Goal: Navigation & Orientation: Find specific page/section

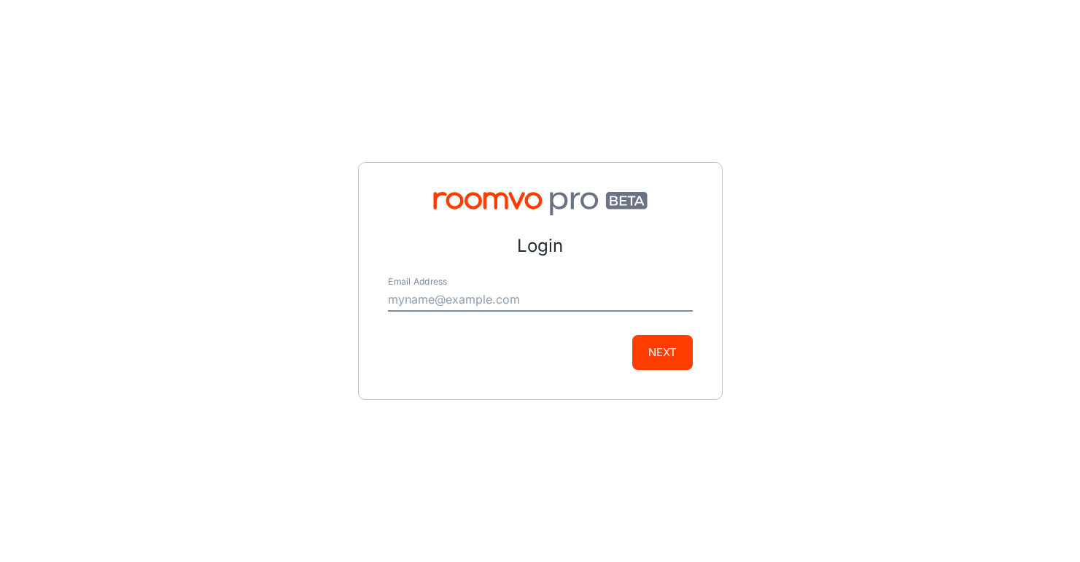
type input "mbruegge@mcswaincarpets.com"
click at [670, 349] on button "Next" at bounding box center [662, 352] width 61 height 35
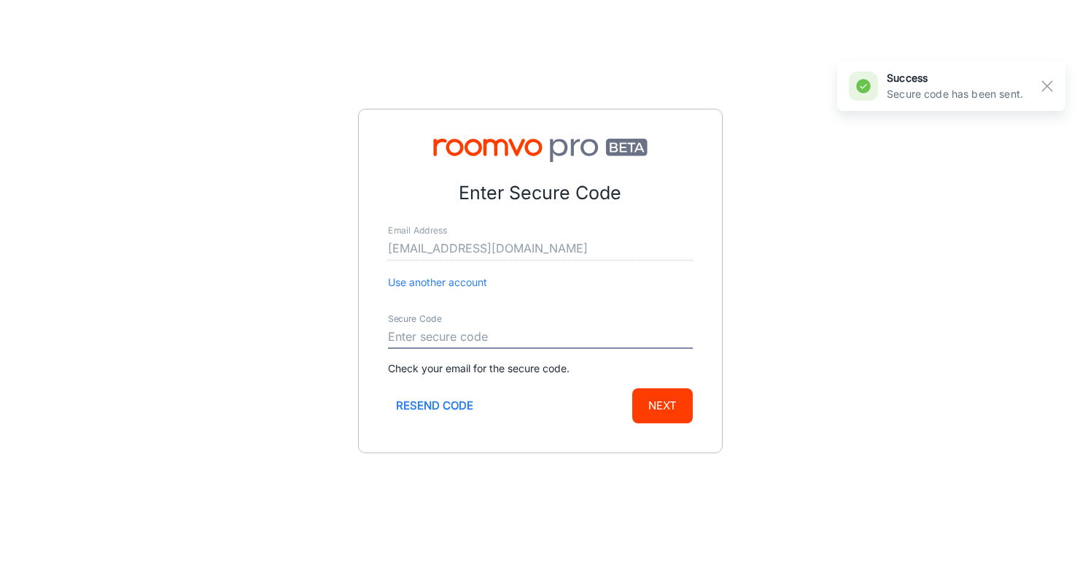
paste input "887455"
type input "887455"
click at [659, 400] on button "Next" at bounding box center [662, 405] width 61 height 35
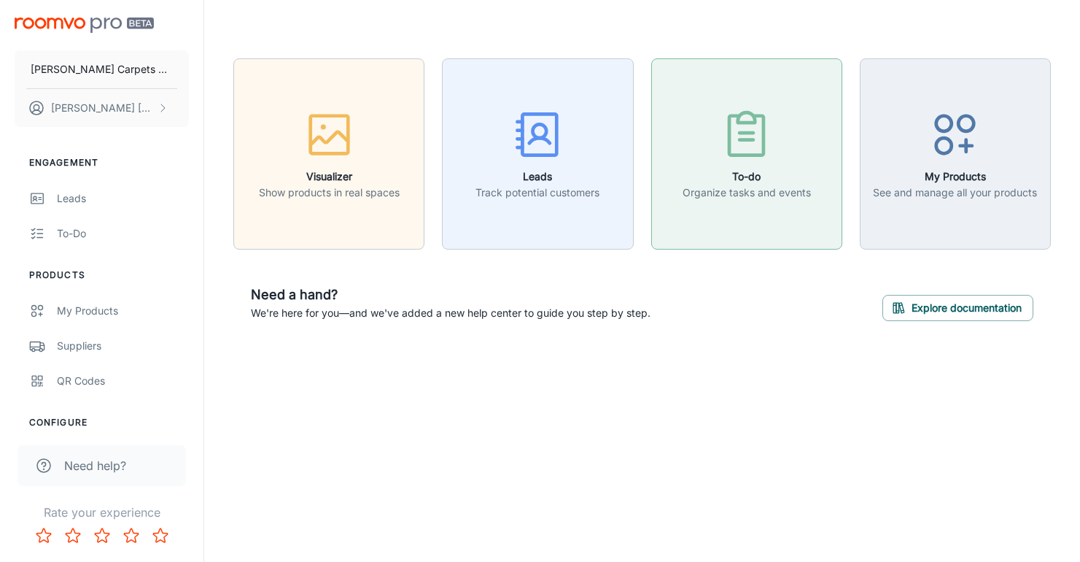
click at [759, 147] on icon "button" at bounding box center [746, 134] width 55 height 55
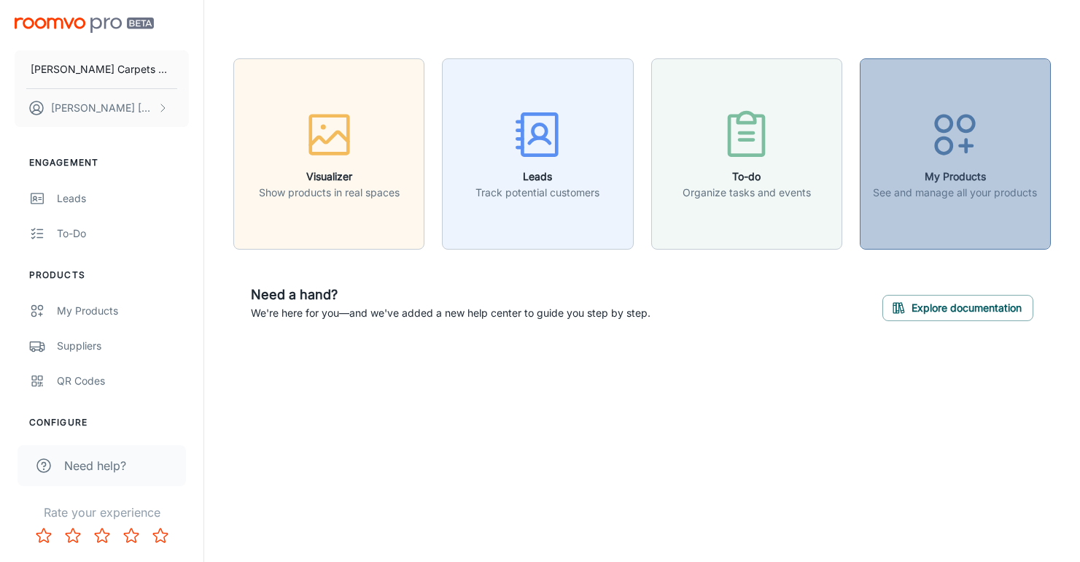
click at [952, 178] on h6 "My Products" at bounding box center [955, 177] width 164 height 16
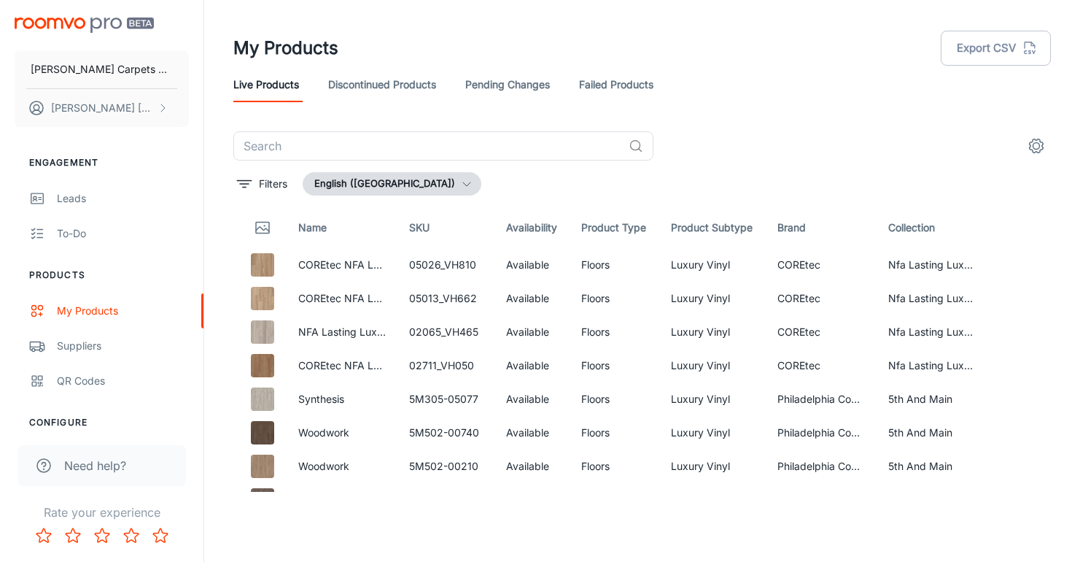
click at [66, 28] on img "scrollable content" at bounding box center [84, 25] width 139 height 15
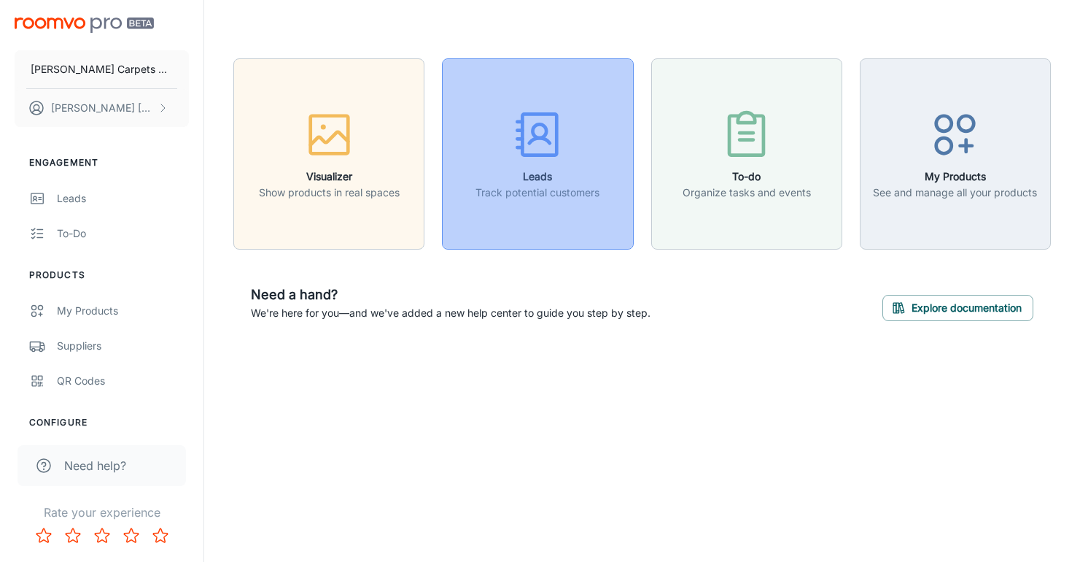
click at [522, 225] on button "Leads Track potential customers" at bounding box center [537, 153] width 191 height 191
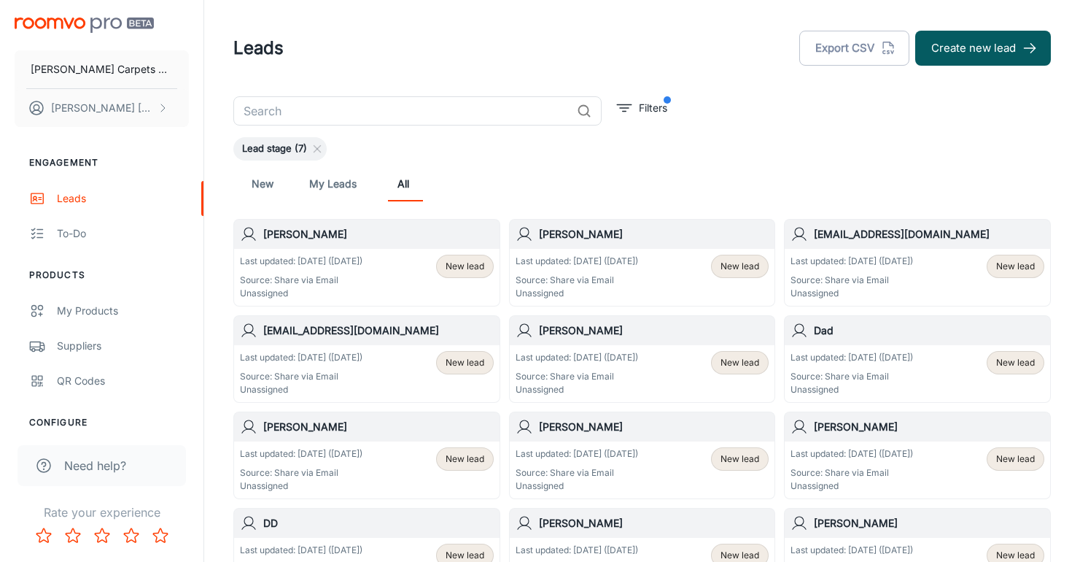
click at [109, 23] on img "scrollable content" at bounding box center [84, 25] width 139 height 15
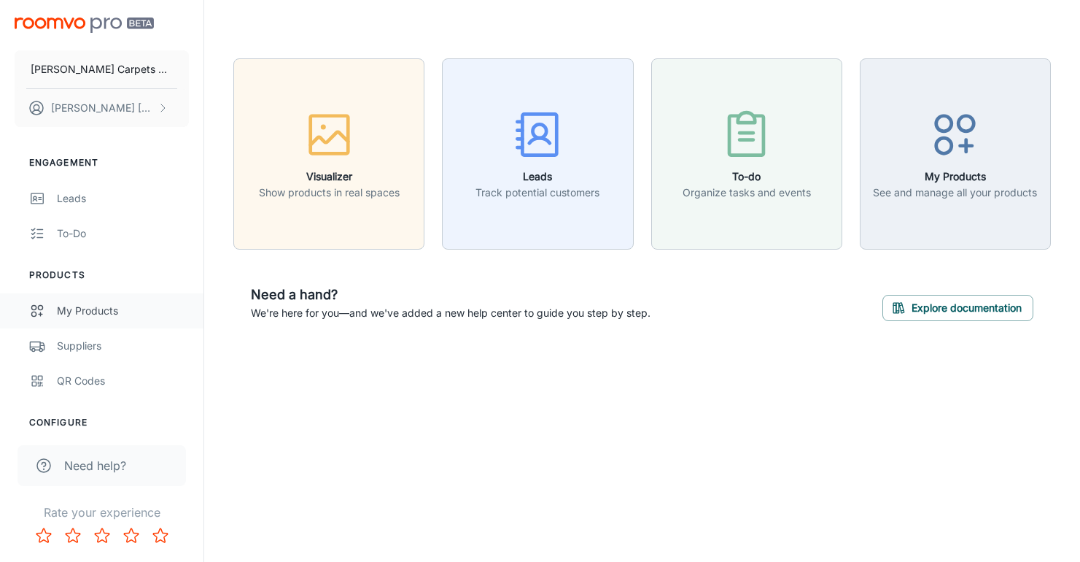
click at [79, 310] on div "My Products" at bounding box center [123, 311] width 132 height 16
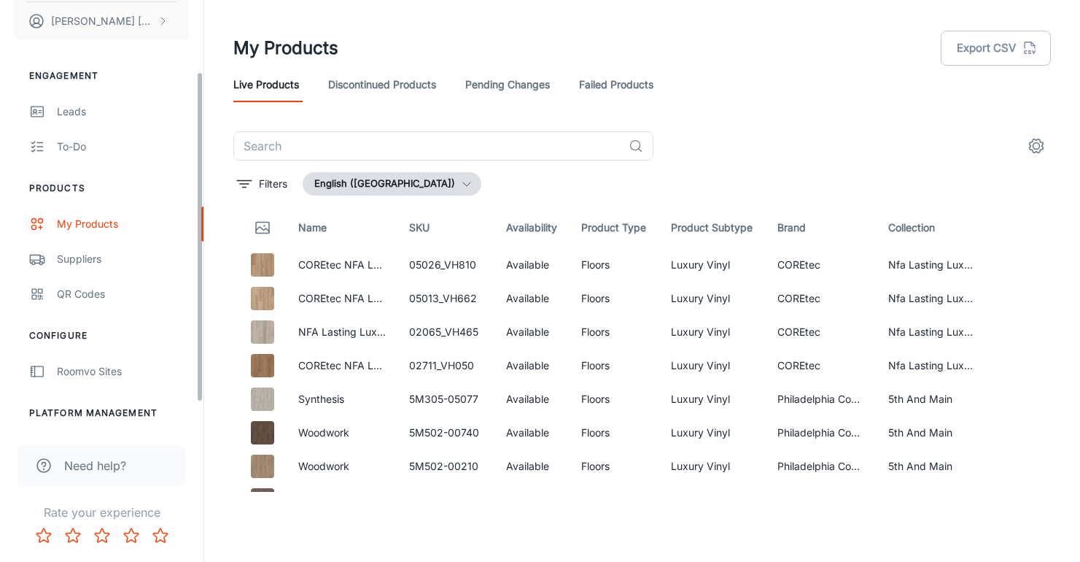
scroll to position [93, 0]
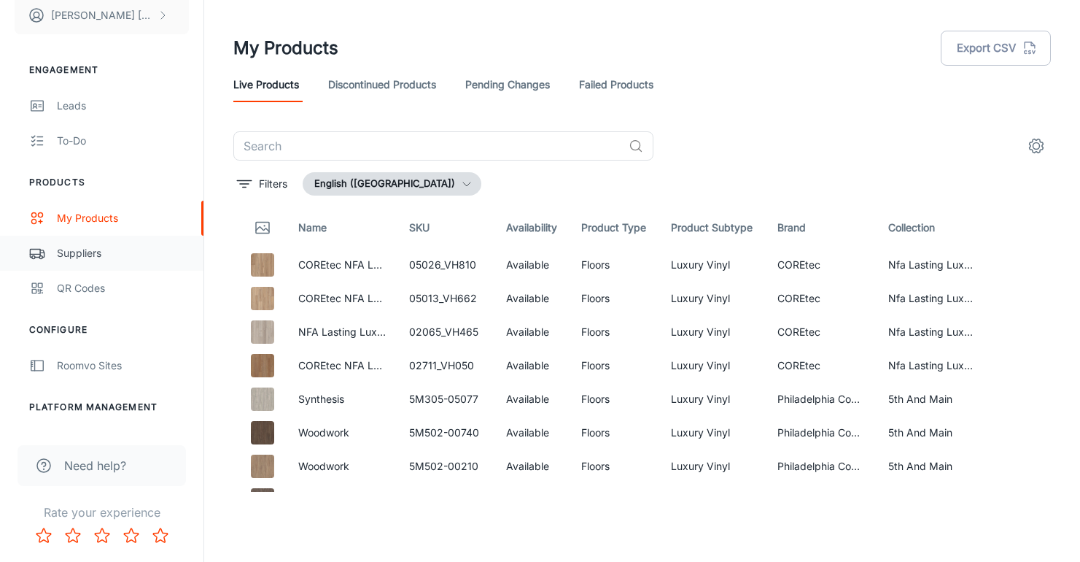
click at [74, 250] on div "Suppliers" at bounding box center [123, 253] width 132 height 16
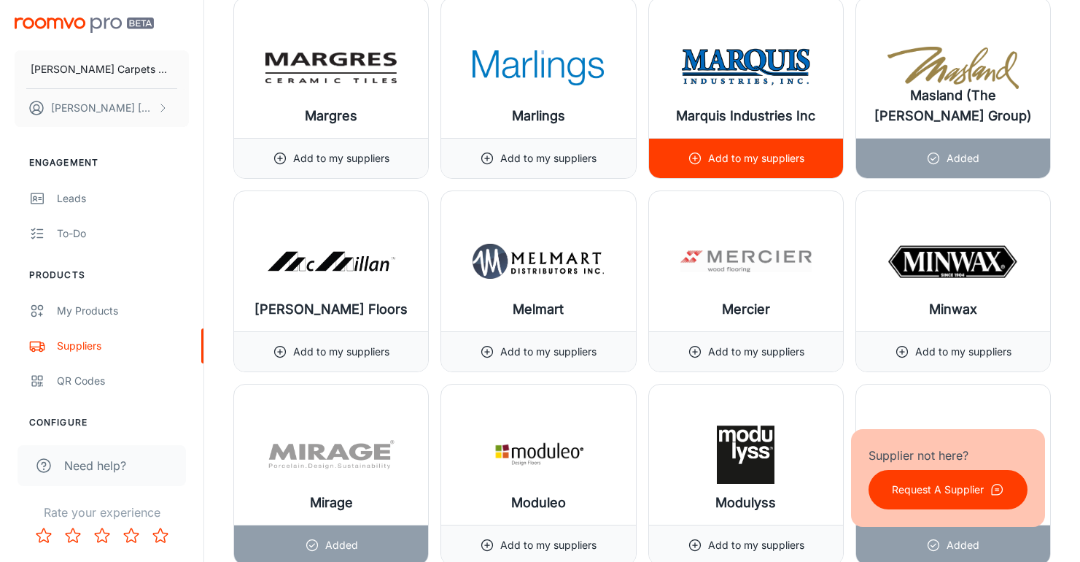
scroll to position [12229, 0]
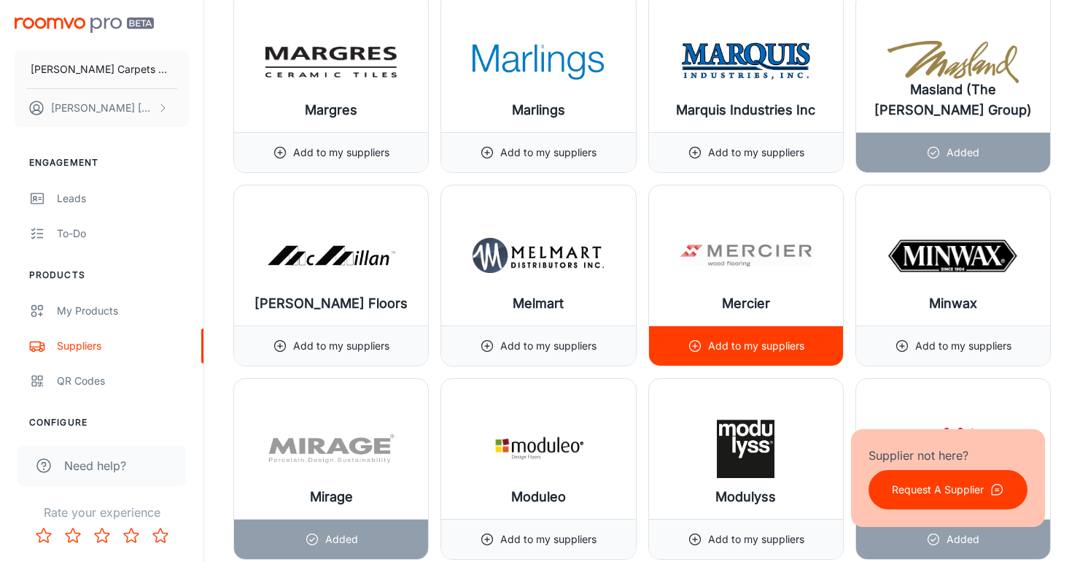
click at [743, 350] on p "Add to my suppliers" at bounding box center [756, 346] width 96 height 16
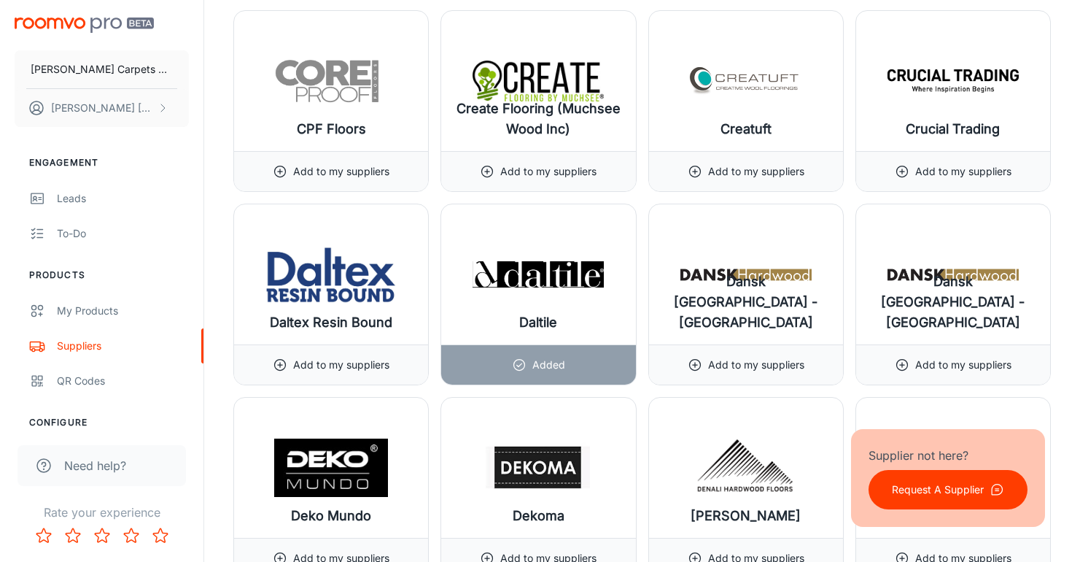
scroll to position [5635, 0]
